Goal: Task Accomplishment & Management: Use online tool/utility

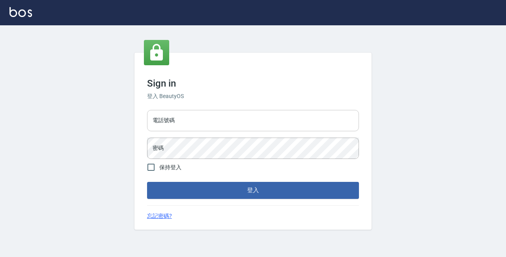
click at [334, 122] on input "電話號碼" at bounding box center [253, 120] width 212 height 21
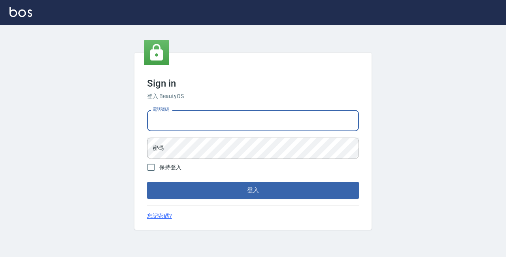
type input "89729295"
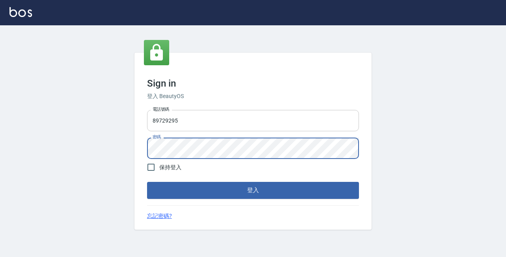
click at [147, 182] on button "登入" at bounding box center [253, 190] width 212 height 17
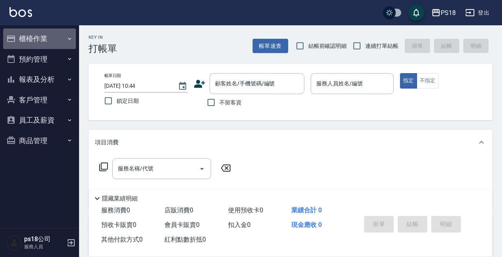
drag, startPoint x: 30, startPoint y: 32, endPoint x: 34, endPoint y: 41, distance: 10.4
click at [30, 32] on button "櫃檯作業" at bounding box center [39, 38] width 73 height 21
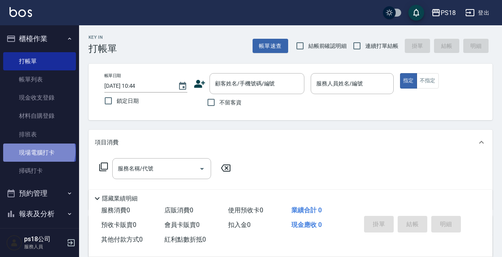
drag, startPoint x: 38, startPoint y: 151, endPoint x: 45, endPoint y: 145, distance: 9.5
click at [39, 151] on link "現場電腦打卡" at bounding box center [39, 152] width 73 height 18
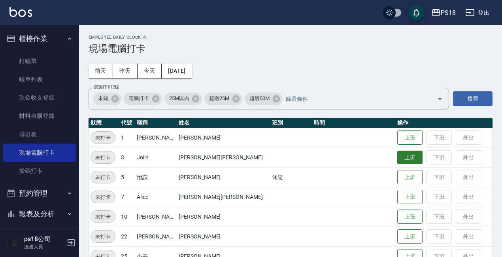
click at [397, 153] on button "上班" at bounding box center [409, 157] width 25 height 14
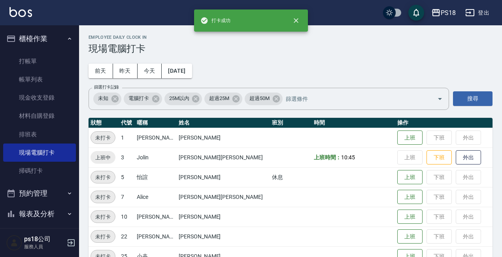
scroll to position [197, 0]
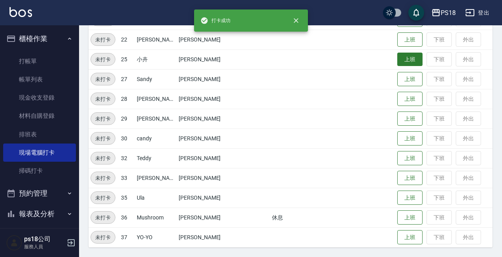
click at [397, 55] on button "上班" at bounding box center [409, 60] width 25 height 14
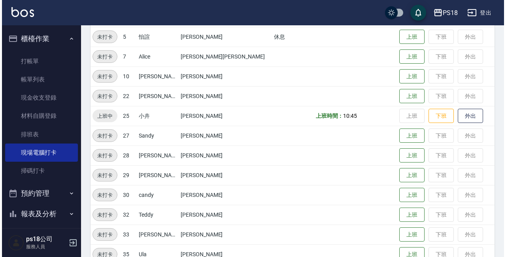
scroll to position [39, 0]
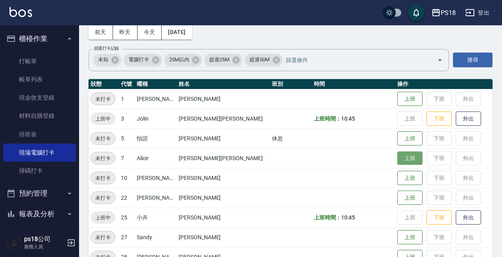
click at [397, 154] on button "上班" at bounding box center [409, 158] width 25 height 14
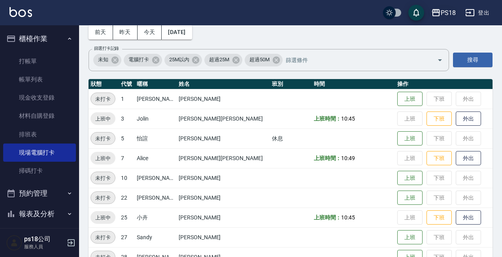
click at [449, 11] on div "PS18" at bounding box center [447, 13] width 15 height 10
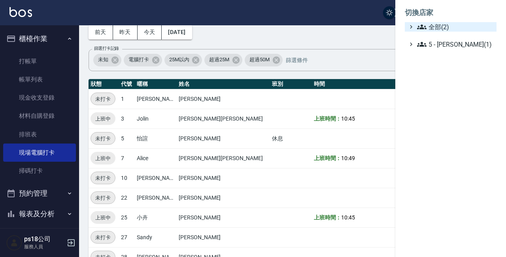
click at [442, 26] on span "全部(2)" at bounding box center [455, 26] width 76 height 9
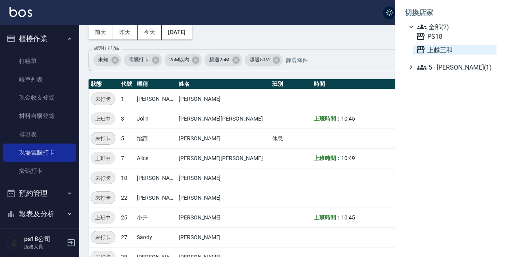
click at [447, 49] on span "上越三和" at bounding box center [454, 49] width 77 height 9
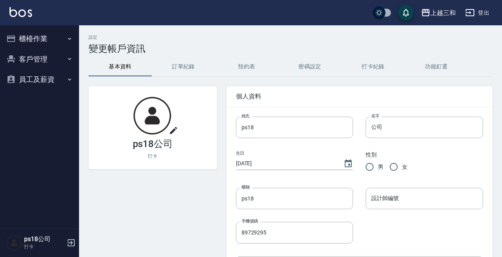
click at [38, 40] on button "櫃檯作業" at bounding box center [39, 38] width 73 height 21
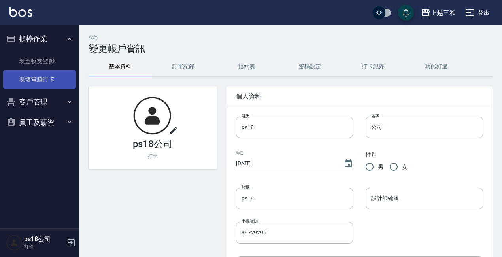
click at [52, 77] on link "現場電腦打卡" at bounding box center [39, 79] width 73 height 18
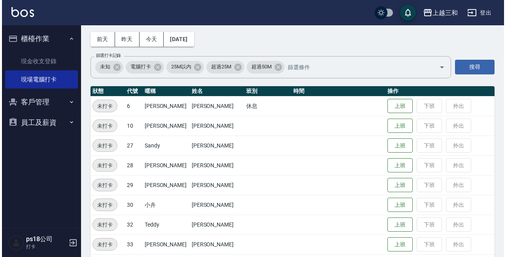
scroll to position [58, 0]
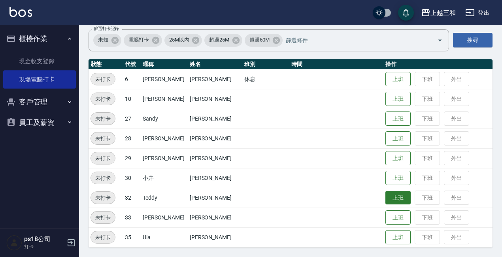
click at [389, 199] on button "上班" at bounding box center [397, 198] width 25 height 14
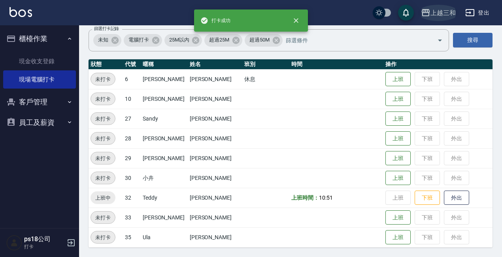
click at [445, 17] on div "上越三和" at bounding box center [442, 13] width 25 height 10
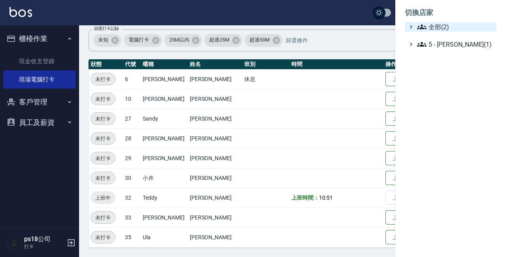
click at [440, 28] on span "全部(2)" at bounding box center [455, 26] width 76 height 9
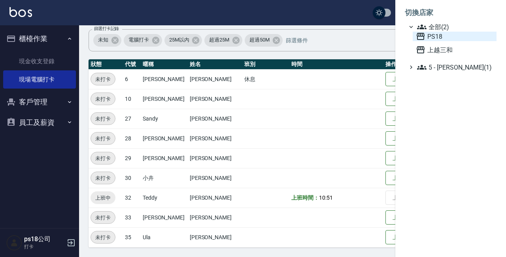
click at [436, 36] on span "PS18" at bounding box center [454, 36] width 77 height 9
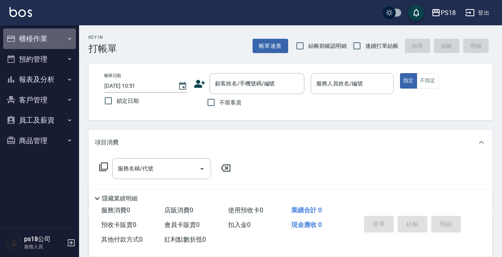
click at [31, 36] on button "櫃檯作業" at bounding box center [39, 38] width 73 height 21
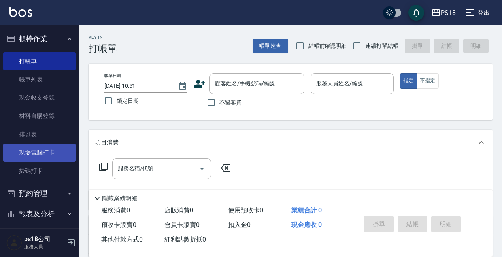
click at [47, 154] on link "現場電腦打卡" at bounding box center [39, 152] width 73 height 18
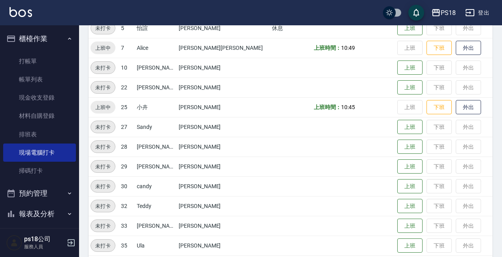
scroll to position [158, 0]
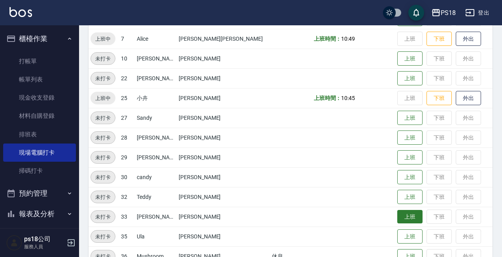
click at [397, 219] on button "上班" at bounding box center [409, 217] width 25 height 14
